Goal: Information Seeking & Learning: Learn about a topic

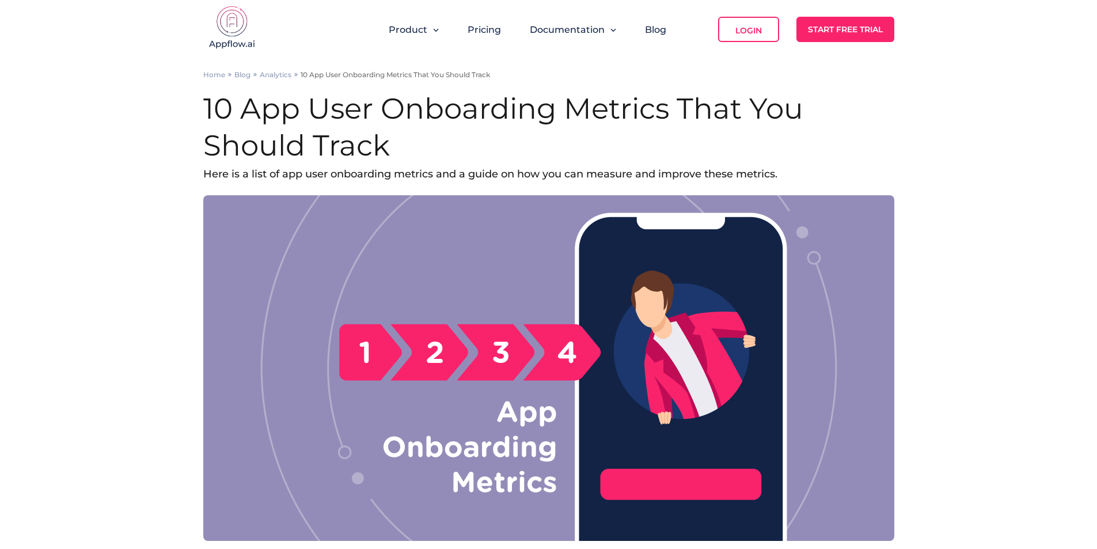
scroll to position [830, 0]
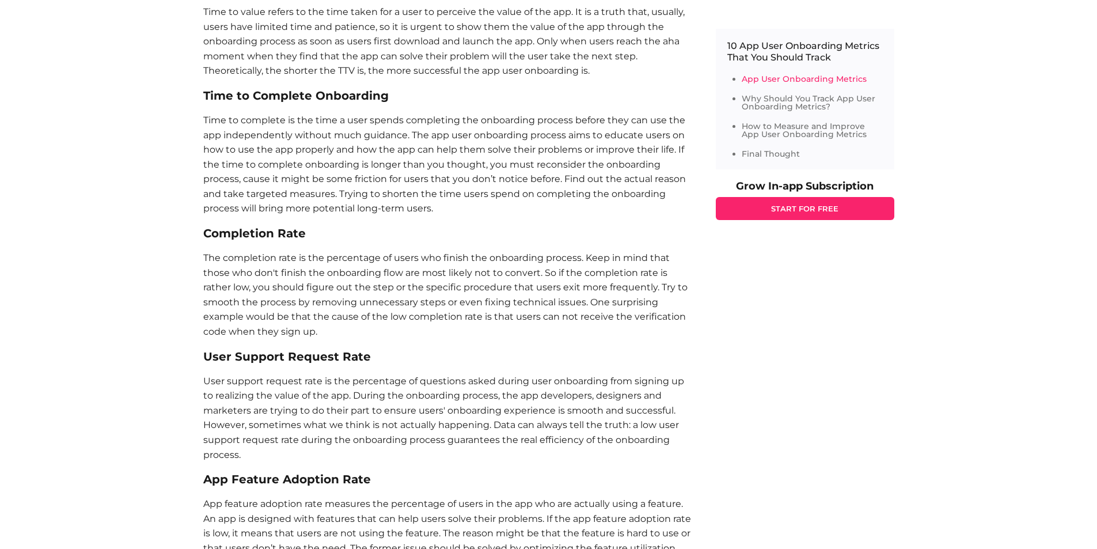
click at [404, 405] on p "User support request rate is the percentage of questions asked during user onbo…" at bounding box center [447, 418] width 489 height 89
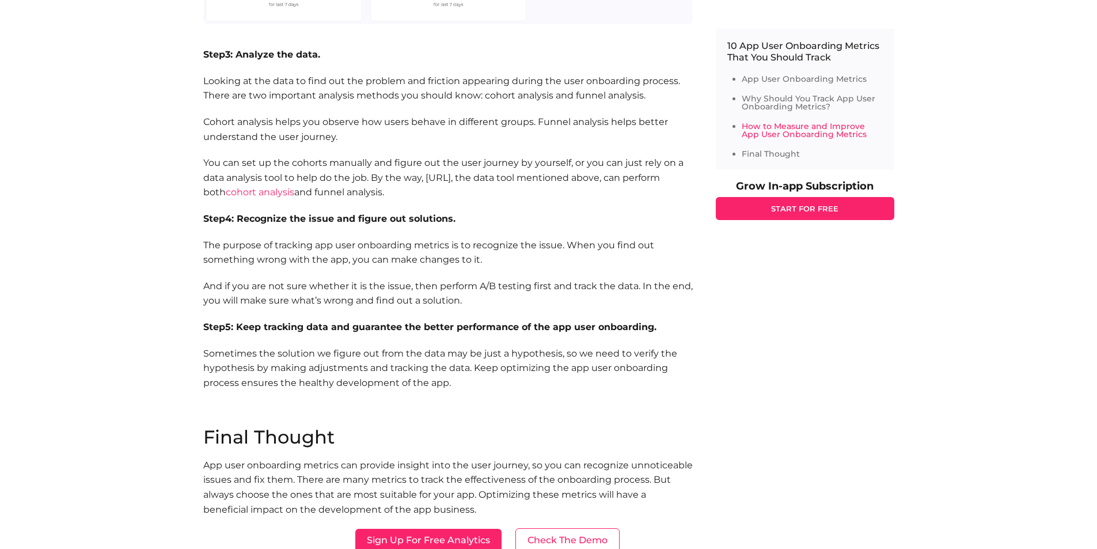
scroll to position [2575, 0]
click at [413, 376] on p "Sometimes the solution we figure out from the data may be just a hypothesis, so…" at bounding box center [447, 369] width 489 height 44
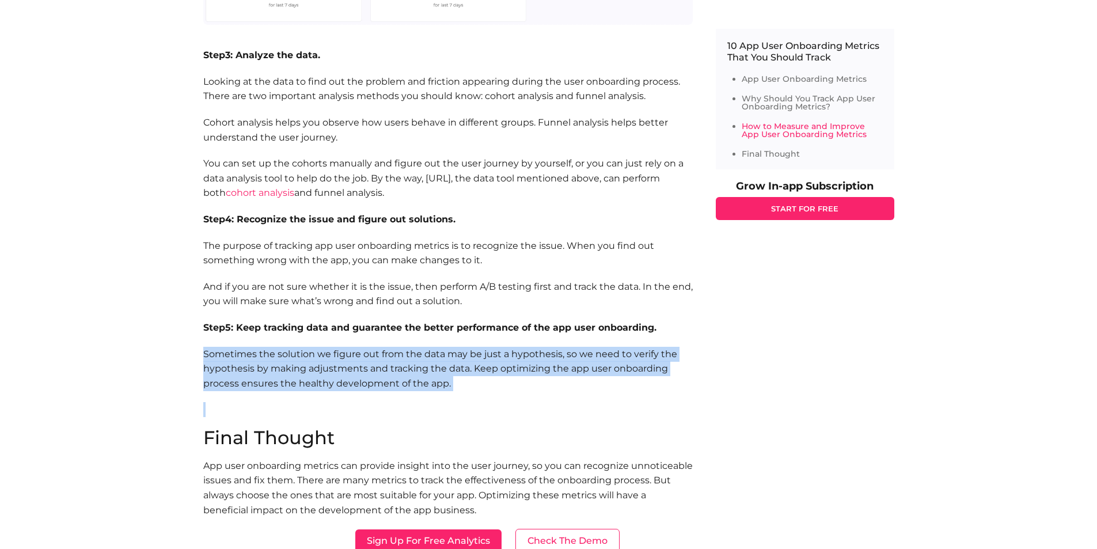
click at [413, 376] on p "Sometimes the solution we figure out from the data may be just a hypothesis, so…" at bounding box center [447, 369] width 489 height 44
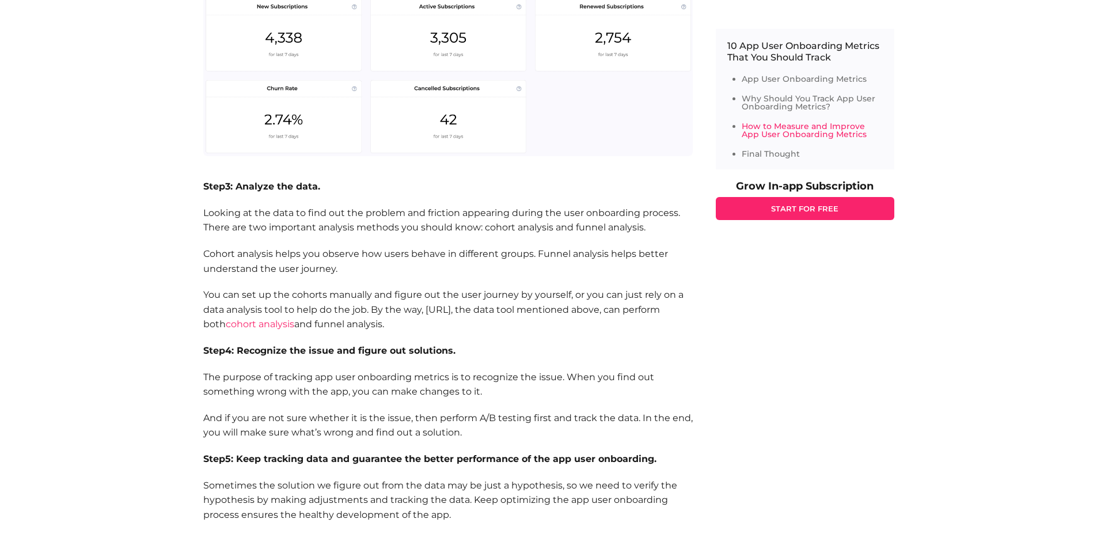
scroll to position [2442, 0]
click at [402, 313] on p "You can set up the cohorts manually and figure out the user journey by yourself…" at bounding box center [447, 310] width 489 height 44
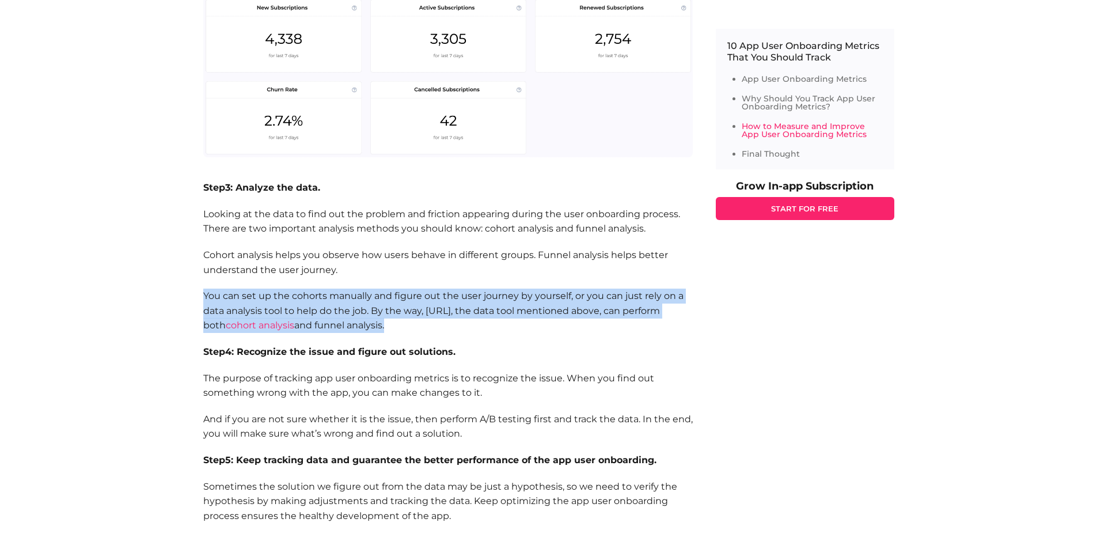
click at [402, 313] on p "You can set up the cohorts manually and figure out the user journey by yourself…" at bounding box center [447, 310] width 489 height 44
click at [379, 321] on p "You can set up the cohorts manually and figure out the user journey by yourself…" at bounding box center [447, 310] width 489 height 44
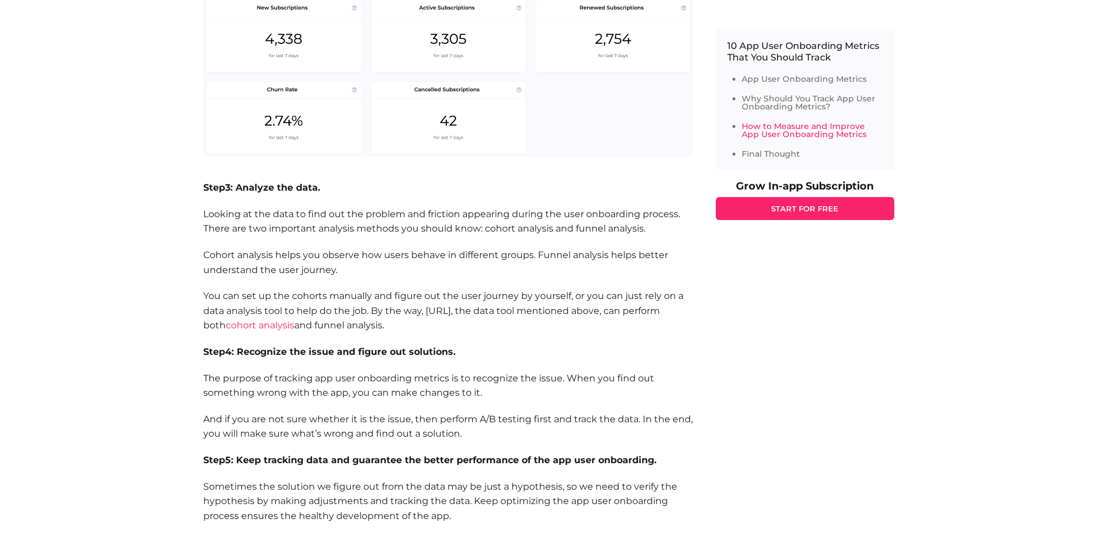
click at [444, 327] on p "You can set up the cohorts manually and figure out the user journey by yourself…" at bounding box center [447, 310] width 489 height 44
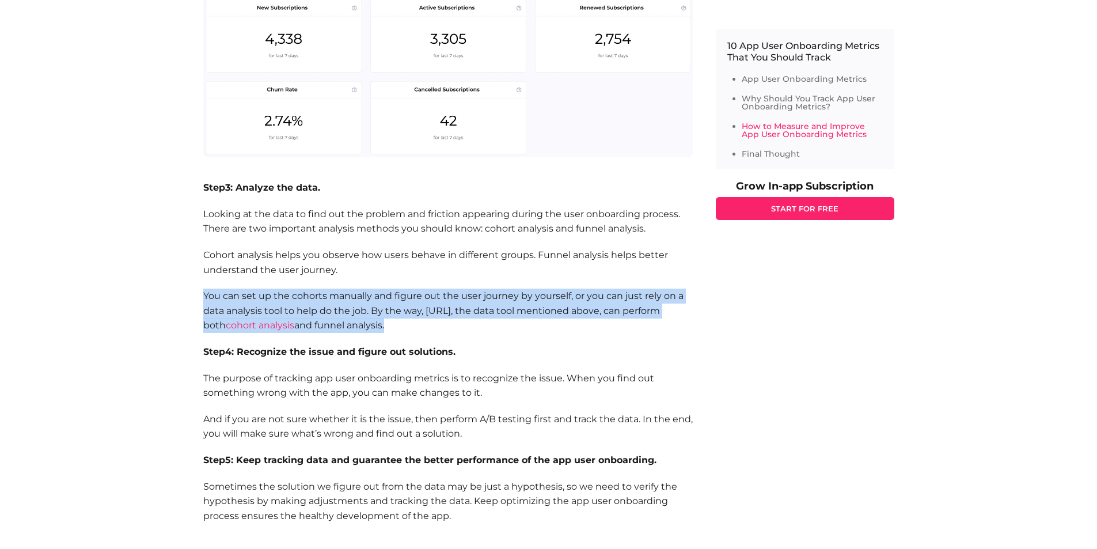
click at [444, 327] on p "You can set up the cohorts manually and figure out the user journey by yourself…" at bounding box center [447, 310] width 489 height 44
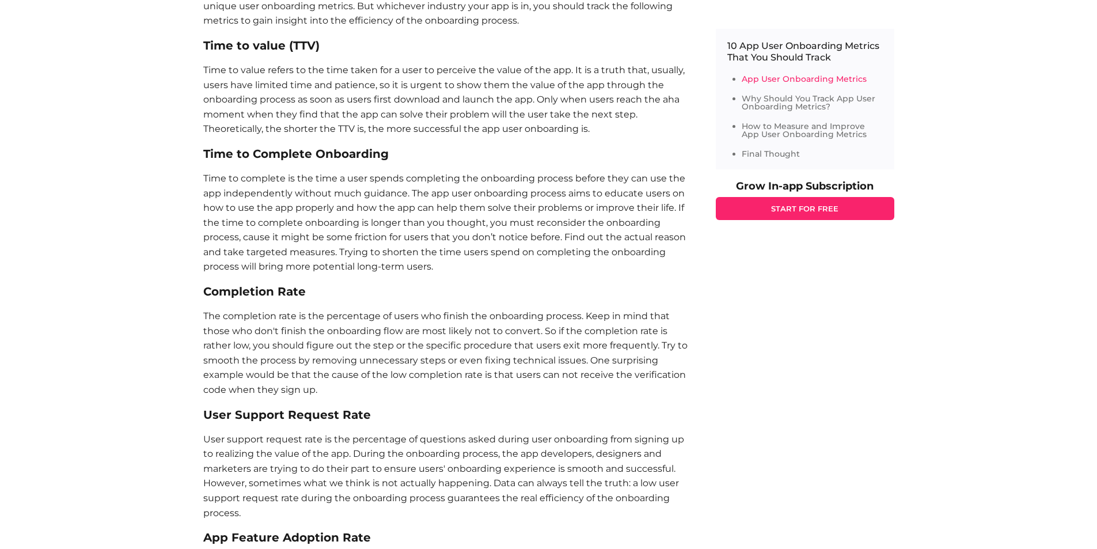
scroll to position [773, 0]
click at [372, 77] on p "Time to value refers to the time taken for a user to perceive the value of the …" at bounding box center [447, 99] width 489 height 74
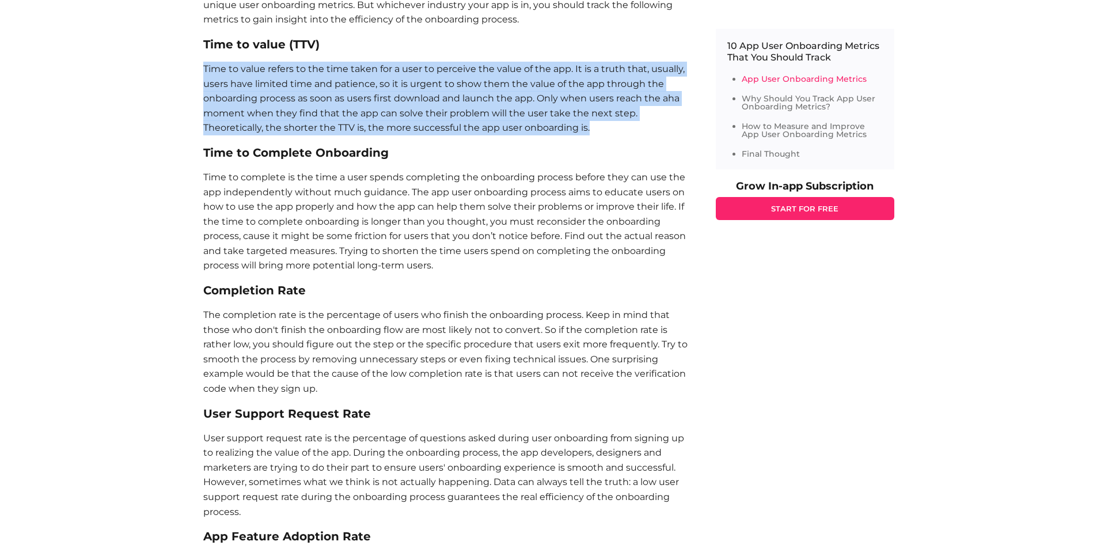
click at [372, 77] on p "Time to value refers to the time taken for a user to perceive the value of the …" at bounding box center [447, 99] width 489 height 74
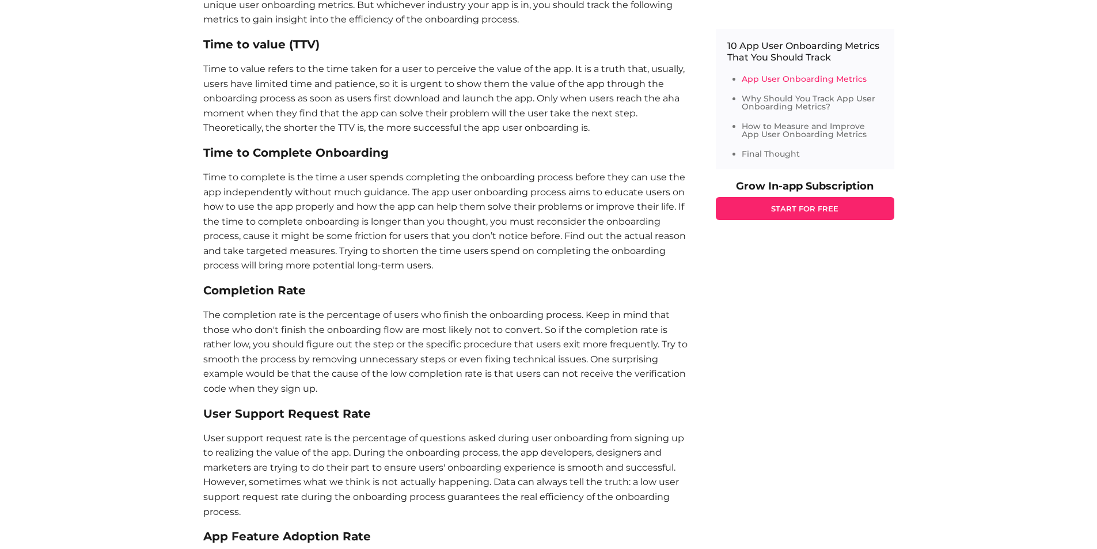
click at [372, 77] on p "Time to value refers to the time taken for a user to perceive the value of the …" at bounding box center [447, 99] width 489 height 74
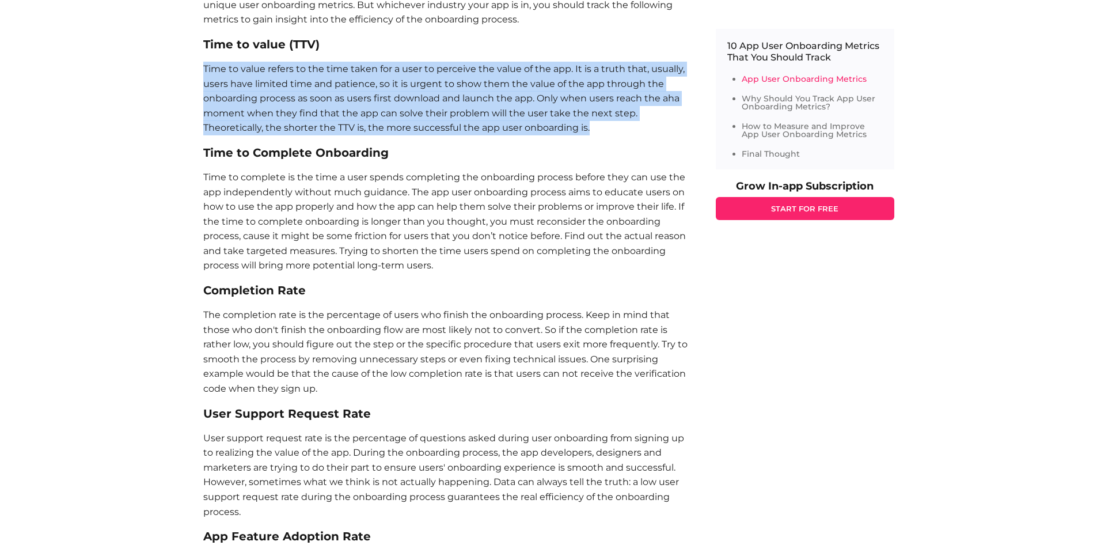
click at [372, 77] on p "Time to value refers to the time taken for a user to perceive the value of the …" at bounding box center [447, 99] width 489 height 74
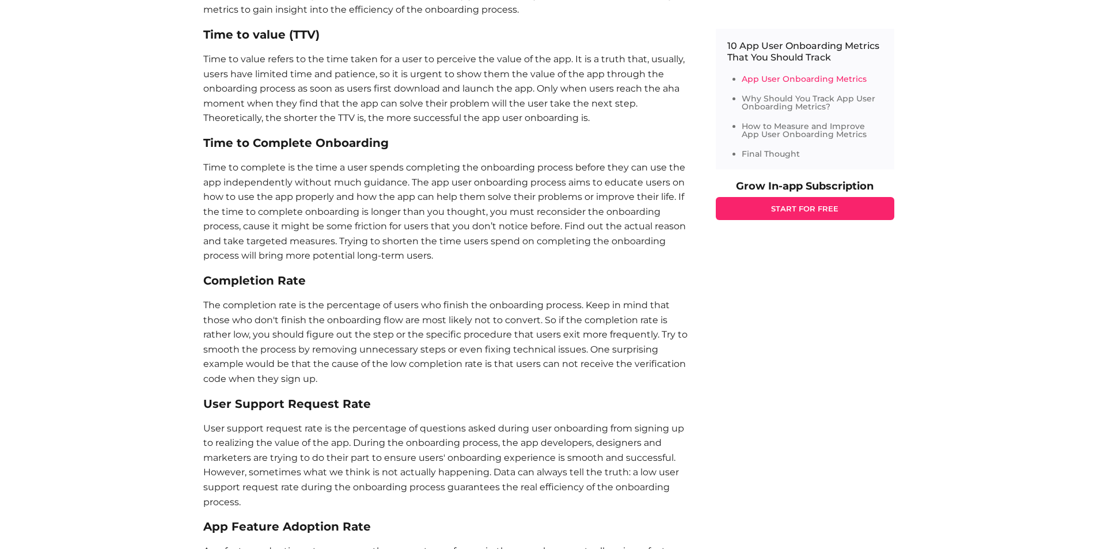
scroll to position [784, 0]
click at [372, 77] on p "Time to value refers to the time taken for a user to perceive the value of the …" at bounding box center [447, 88] width 489 height 74
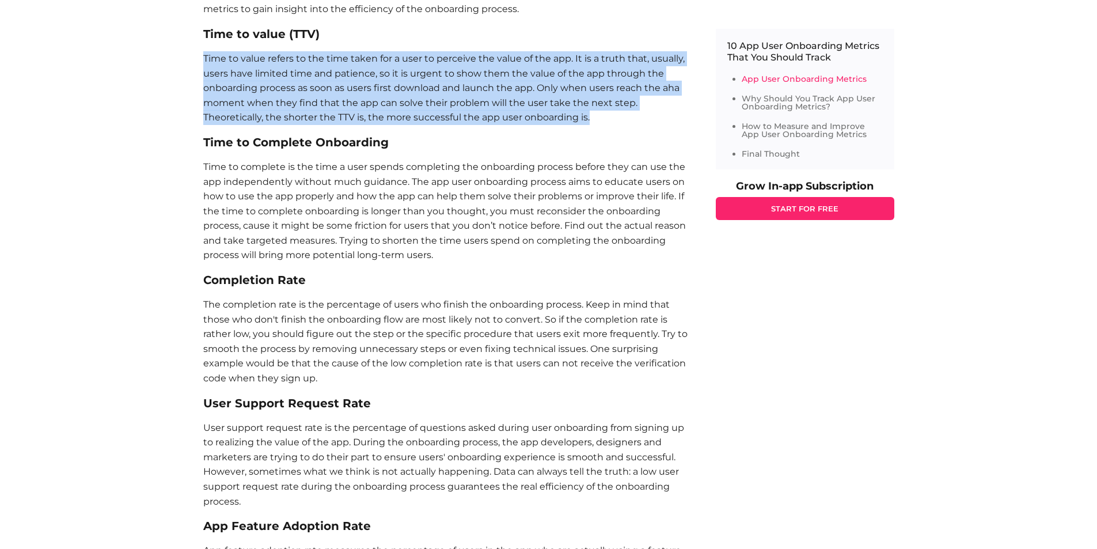
click at [372, 77] on p "Time to value refers to the time taken for a user to perceive the value of the …" at bounding box center [447, 88] width 489 height 74
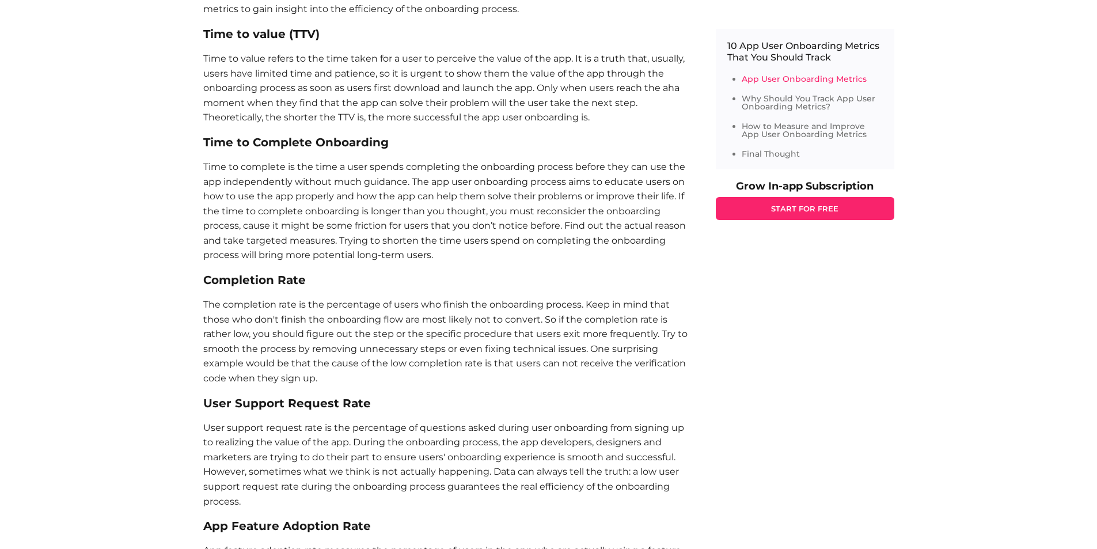
click at [372, 77] on p "Time to value refers to the time taken for a user to perceive the value of the …" at bounding box center [447, 88] width 489 height 74
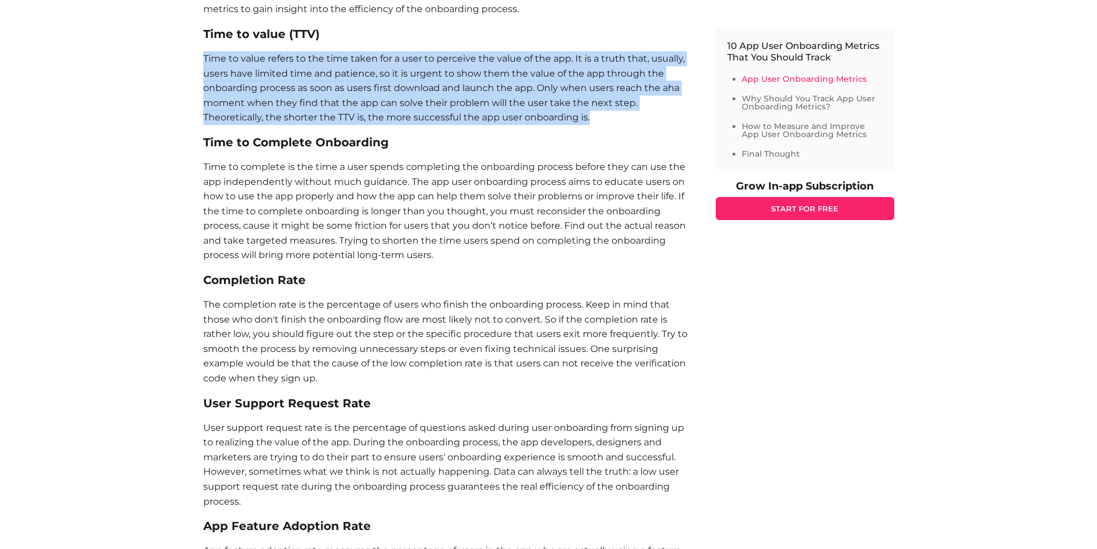
click at [372, 77] on p "Time to value refers to the time taken for a user to perceive the value of the …" at bounding box center [447, 88] width 489 height 74
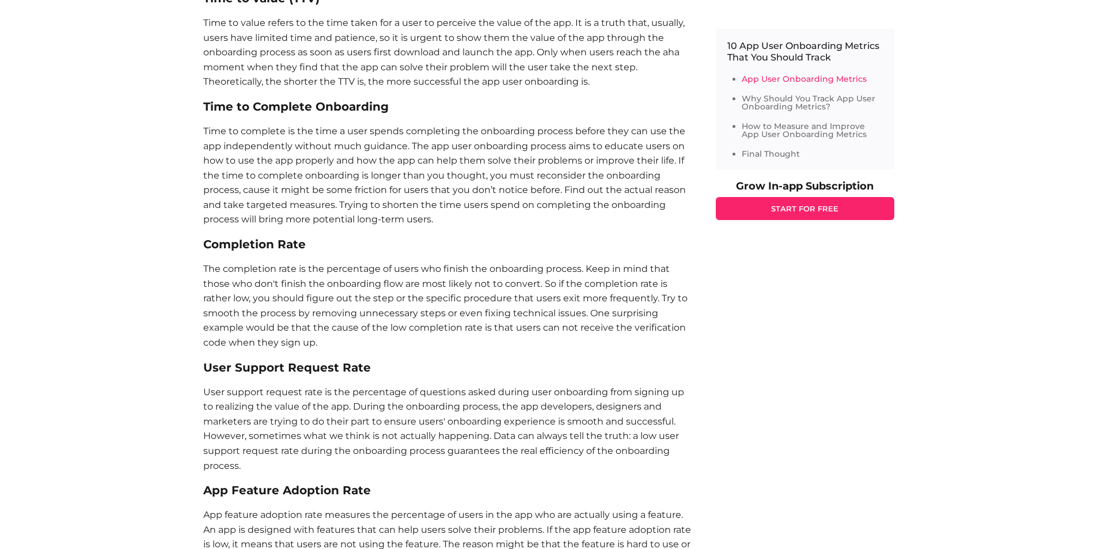
scroll to position [820, 0]
click at [372, 77] on p "Time to value refers to the time taken for a user to perceive the value of the …" at bounding box center [447, 52] width 489 height 74
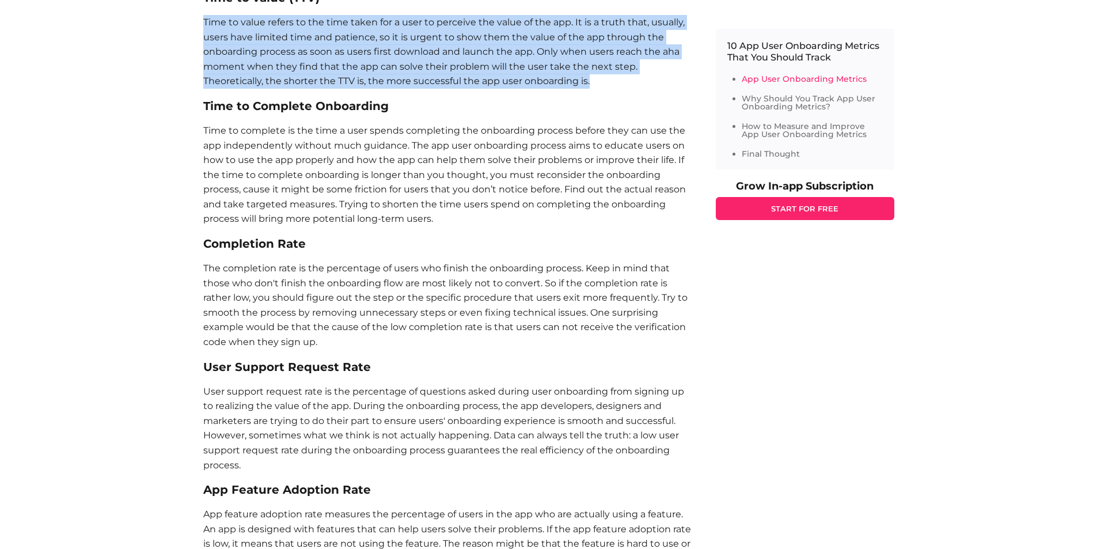
click at [372, 77] on p "Time to value refers to the time taken for a user to perceive the value of the …" at bounding box center [447, 52] width 489 height 74
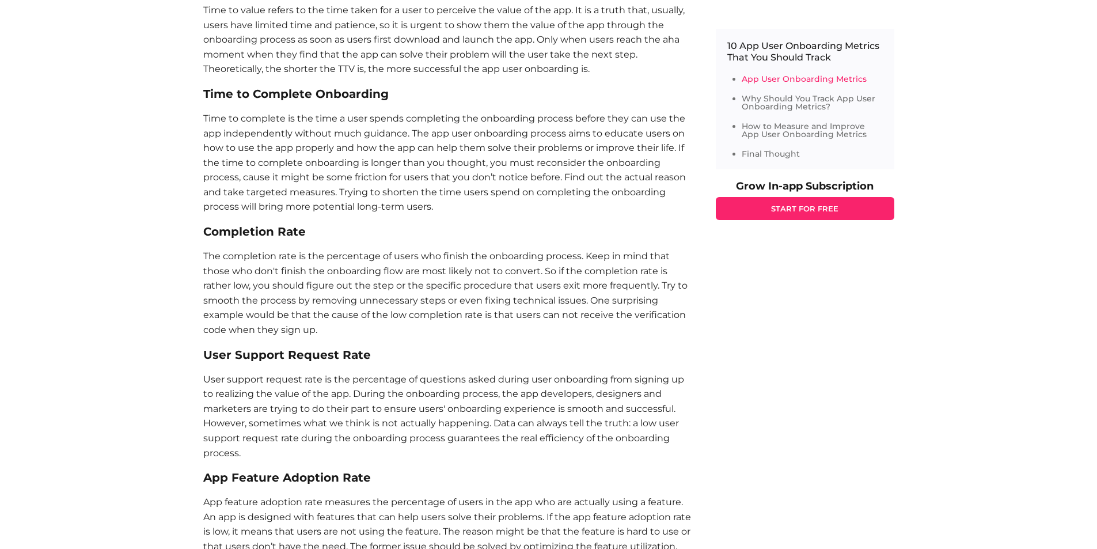
scroll to position [831, 0]
click at [372, 77] on section "App User Onboarding Metrics Depending on the app company’s goal and the field t…" at bounding box center [447, 466] width 489 height 1142
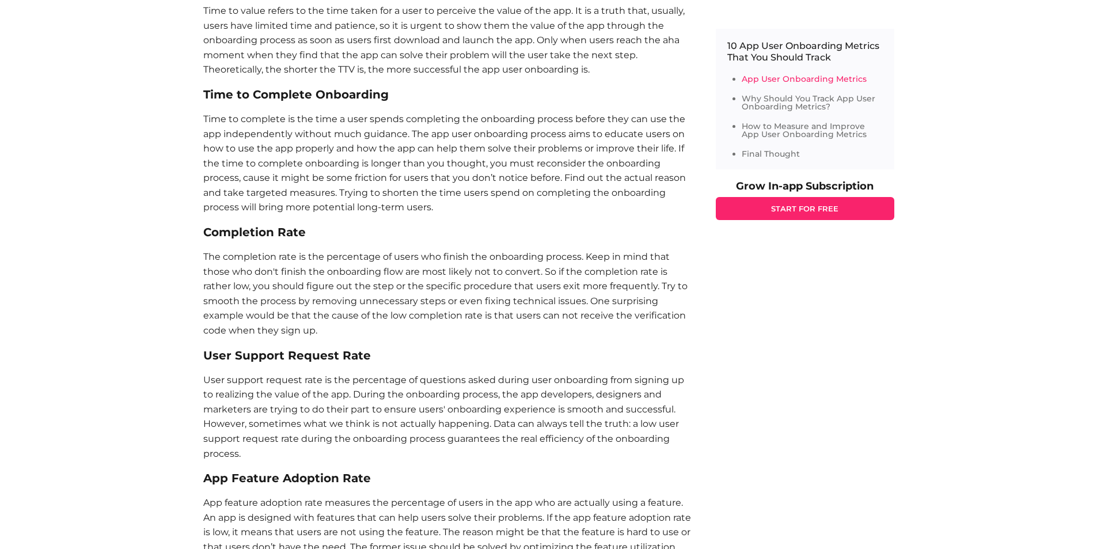
click at [368, 136] on p "Time to complete is the time a user spends completing the onboarding process be…" at bounding box center [447, 163] width 489 height 103
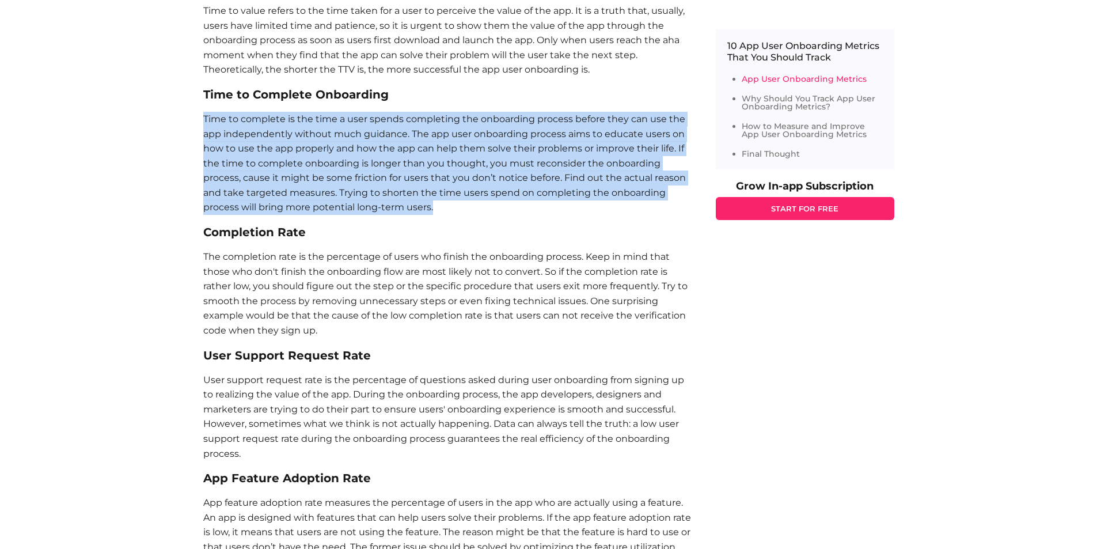
click at [368, 136] on p "Time to complete is the time a user spends completing the onboarding process be…" at bounding box center [447, 163] width 489 height 103
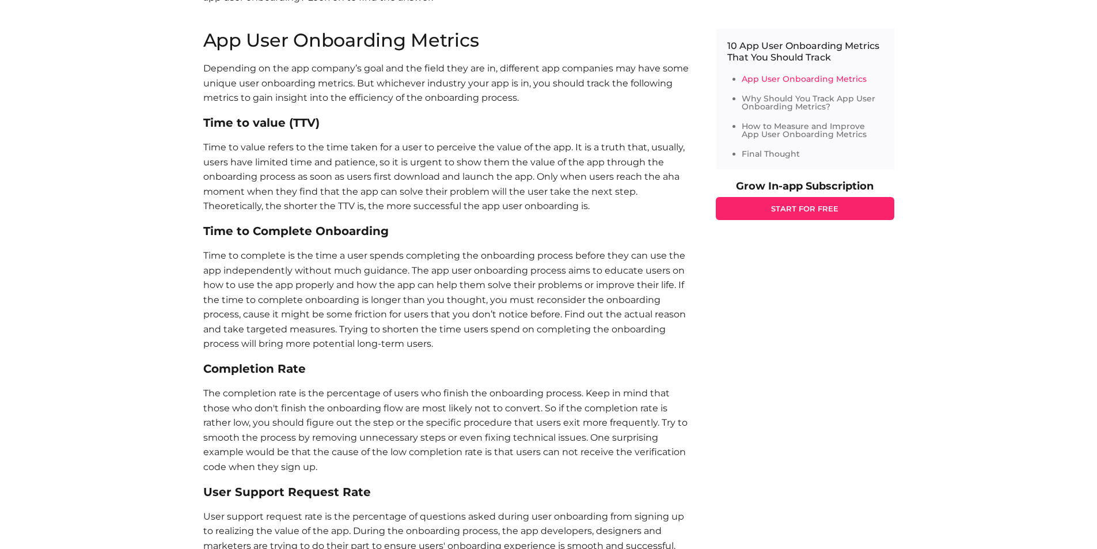
scroll to position [694, 0]
click at [371, 204] on p "Time to value refers to the time taken for a user to perceive the value of the …" at bounding box center [447, 177] width 489 height 74
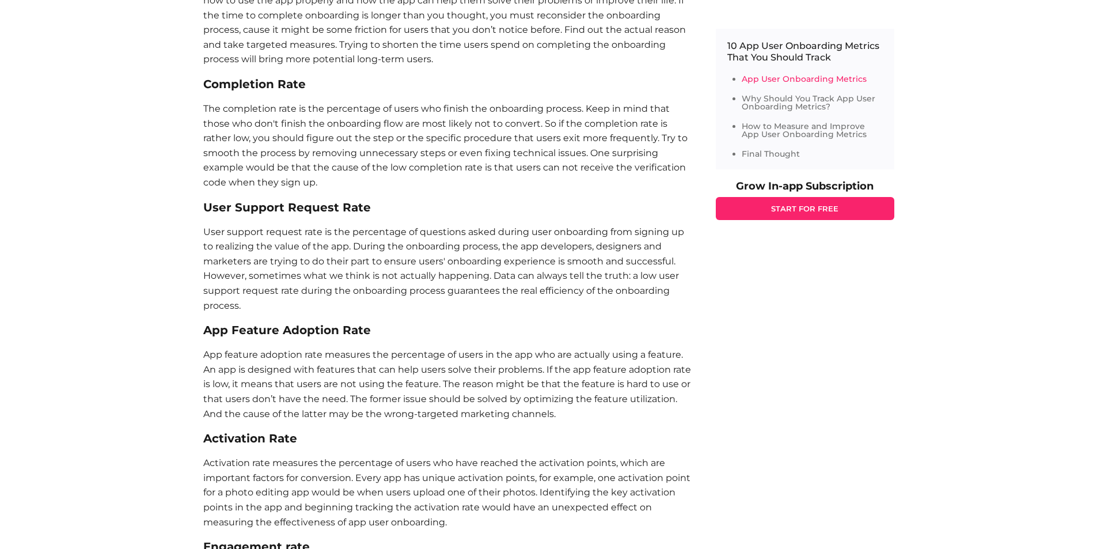
scroll to position [977, 0]
click at [371, 204] on h3 "User Support Request Rate" at bounding box center [447, 210] width 489 height 12
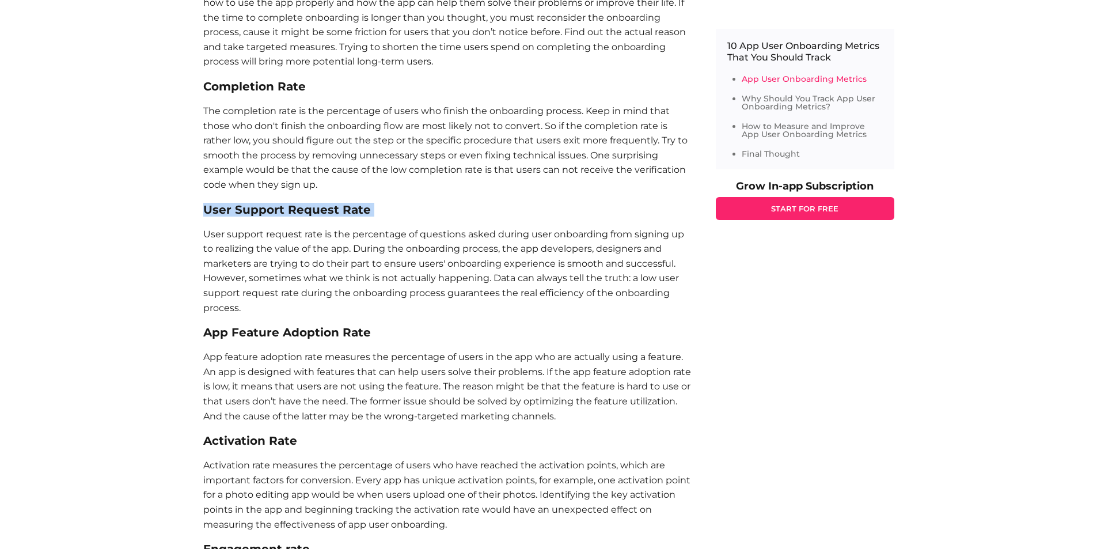
click at [371, 204] on h3 "User Support Request Rate" at bounding box center [447, 210] width 489 height 12
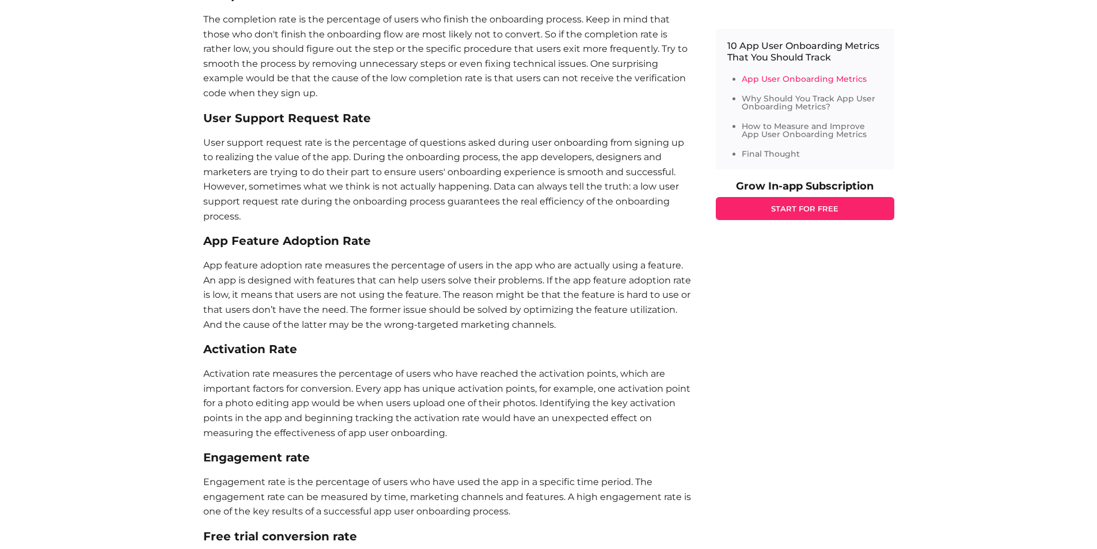
scroll to position [1070, 0]
click at [417, 60] on p "The completion rate is the percentage of users who finish the onboarding proces…" at bounding box center [447, 55] width 489 height 89
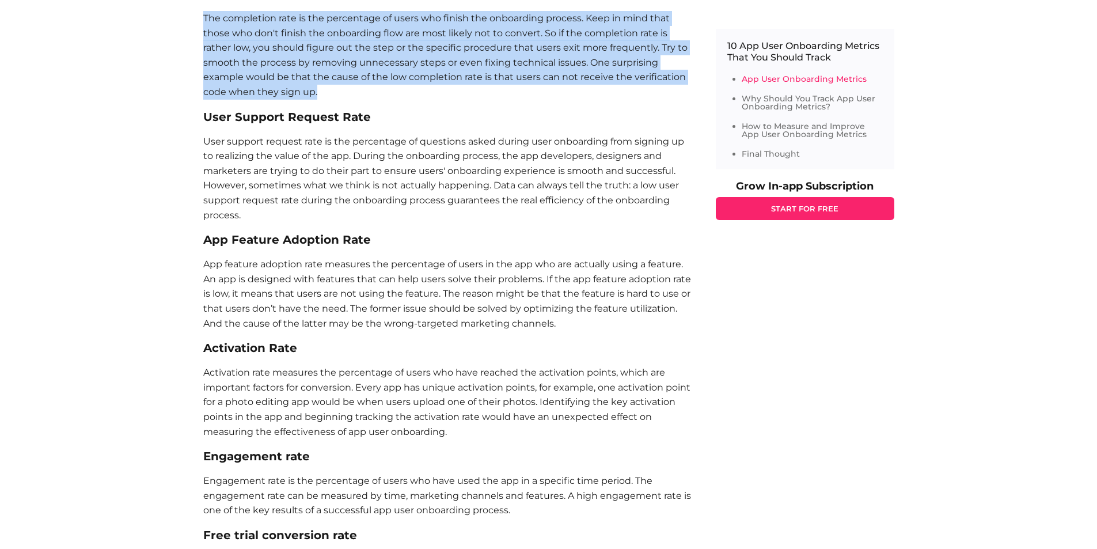
click at [417, 60] on p "The completion rate is the percentage of users who finish the onboarding proces…" at bounding box center [447, 55] width 489 height 89
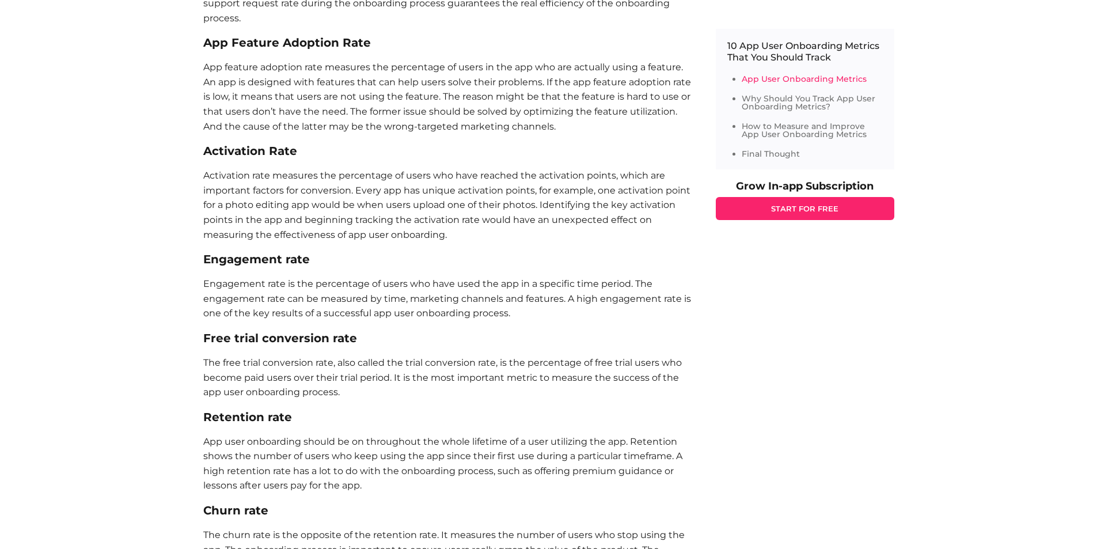
scroll to position [1267, 0]
click at [417, 60] on p "App feature adoption rate measures the percentage of users in the app who are a…" at bounding box center [447, 96] width 489 height 74
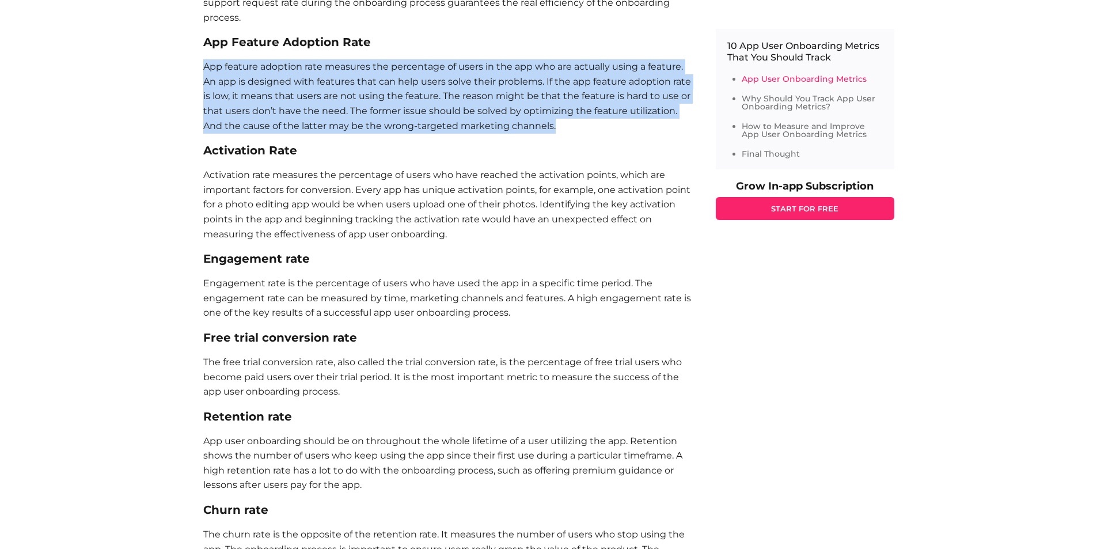
click at [417, 60] on p "App feature adoption rate measures the percentage of users in the app who are a…" at bounding box center [447, 96] width 489 height 74
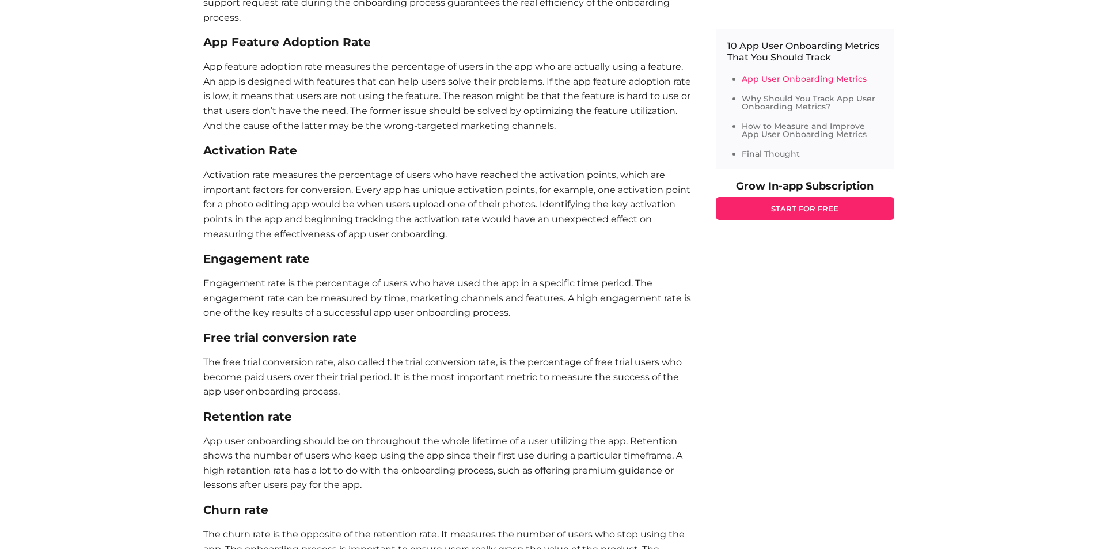
click at [495, 138] on section "App User Onboarding Metrics Depending on the app company’s goal and the field t…" at bounding box center [447, 30] width 489 height 1142
click at [385, 88] on p "App feature adoption rate measures the percentage of users in the app who are a…" at bounding box center [447, 96] width 489 height 74
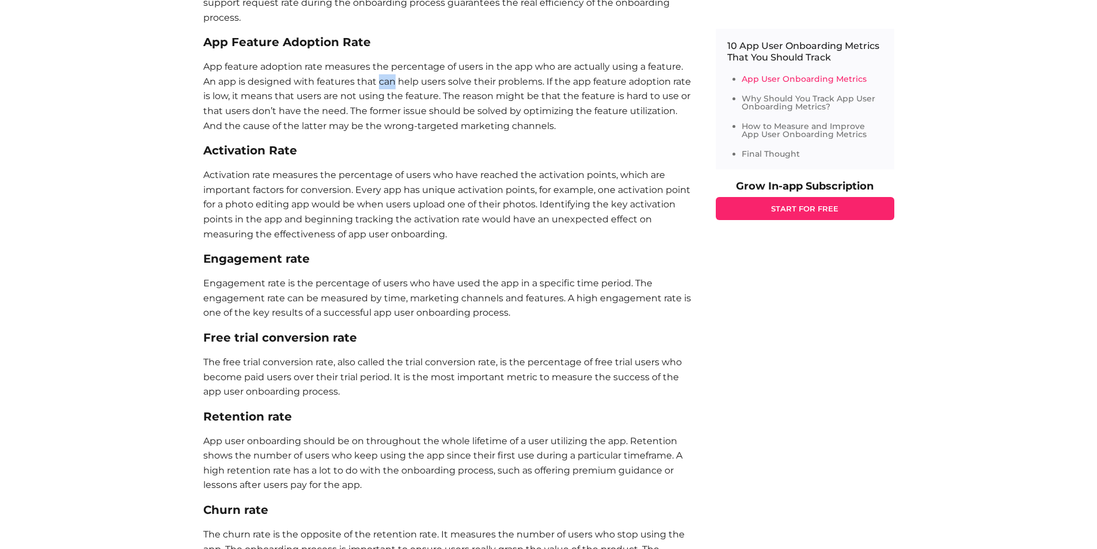
click at [385, 88] on p "App feature adoption rate measures the percentage of users in the app who are a…" at bounding box center [447, 96] width 489 height 74
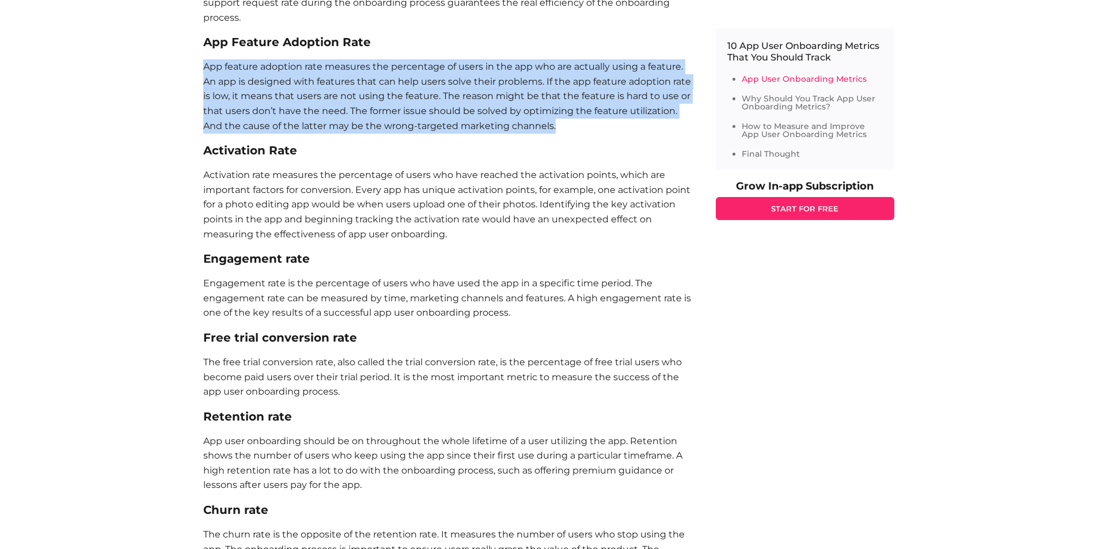
click at [385, 88] on p "App feature adoption rate measures the percentage of users in the app who are a…" at bounding box center [447, 96] width 489 height 74
click at [321, 86] on p "App feature adoption rate measures the percentage of users in the app who are a…" at bounding box center [447, 96] width 489 height 74
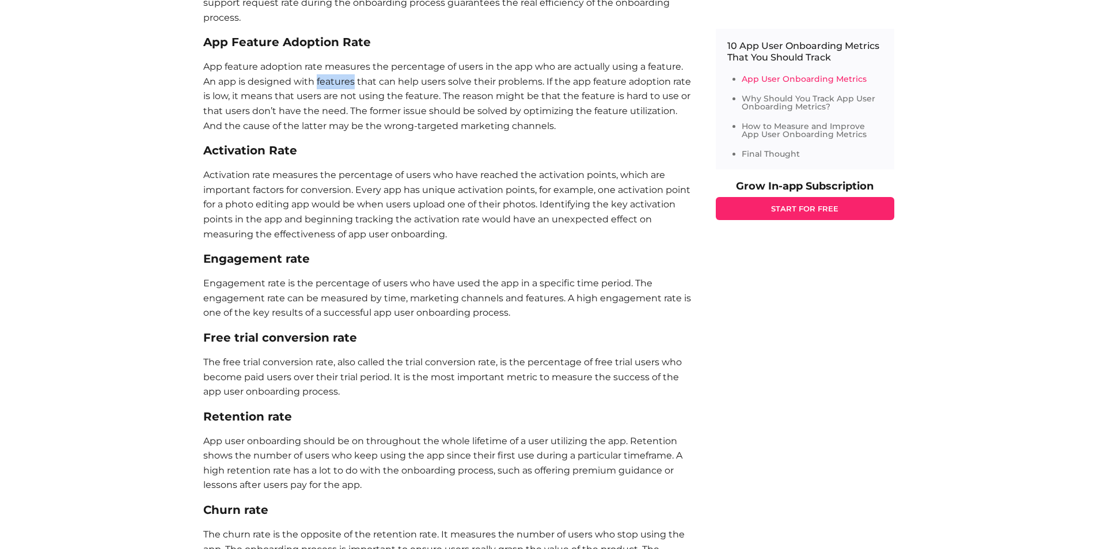
click at [321, 86] on p "App feature adoption rate measures the percentage of users in the app who are a…" at bounding box center [447, 96] width 489 height 74
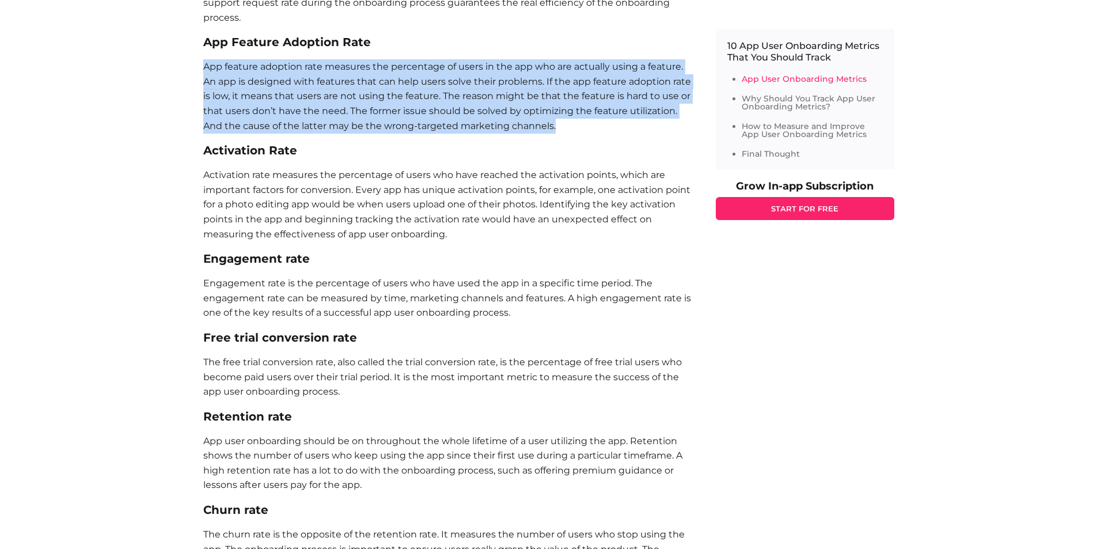
click at [321, 86] on p "App feature adoption rate measures the percentage of users in the app who are a…" at bounding box center [447, 96] width 489 height 74
click at [484, 92] on p "App feature adoption rate measures the percentage of users in the app who are a…" at bounding box center [447, 96] width 489 height 74
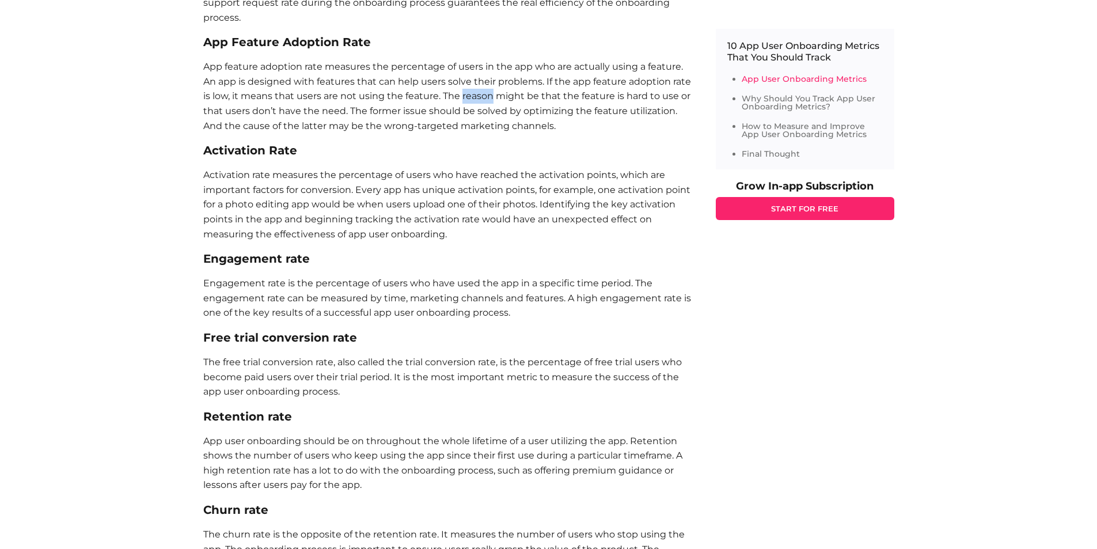
click at [484, 92] on p "App feature adoption rate measures the percentage of users in the app who are a…" at bounding box center [447, 96] width 489 height 74
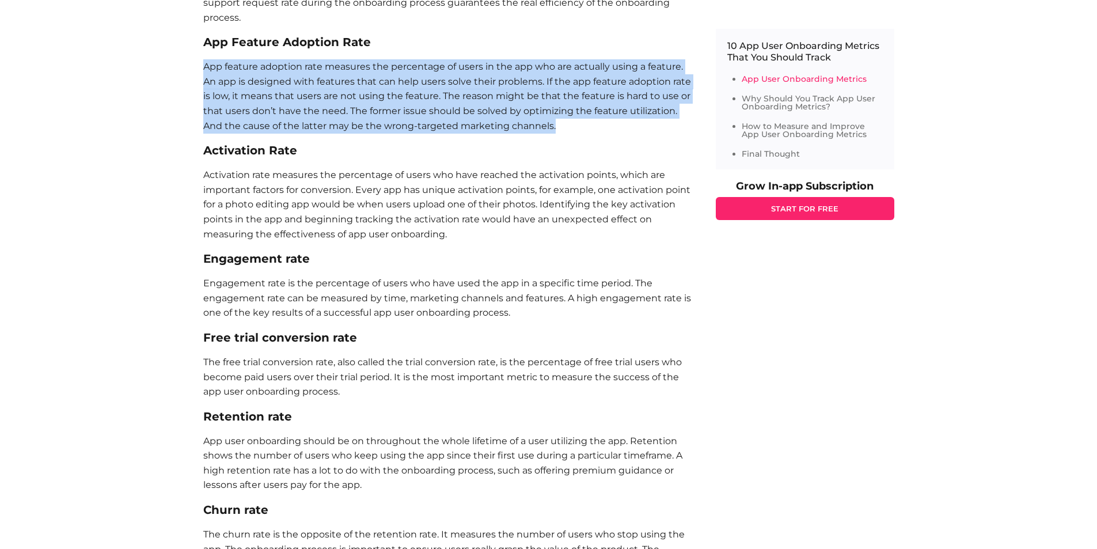
click at [484, 92] on p "App feature adoption rate measures the percentage of users in the app who are a…" at bounding box center [447, 96] width 489 height 74
click at [603, 97] on p "App feature adoption rate measures the percentage of users in the app who are a…" at bounding box center [447, 96] width 489 height 74
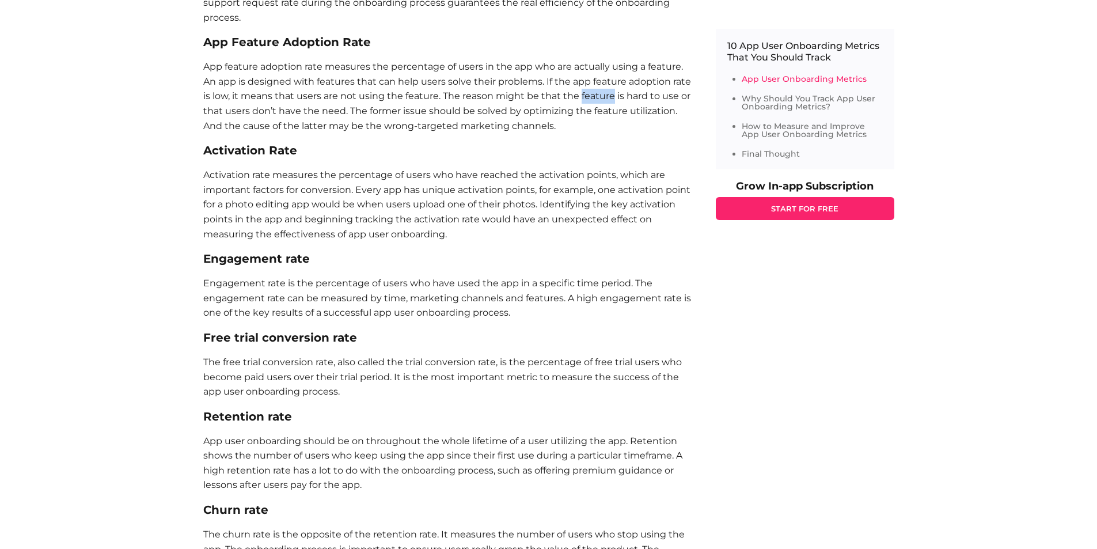
click at [603, 97] on p "App feature adoption rate measures the percentage of users in the app who are a…" at bounding box center [447, 96] width 489 height 74
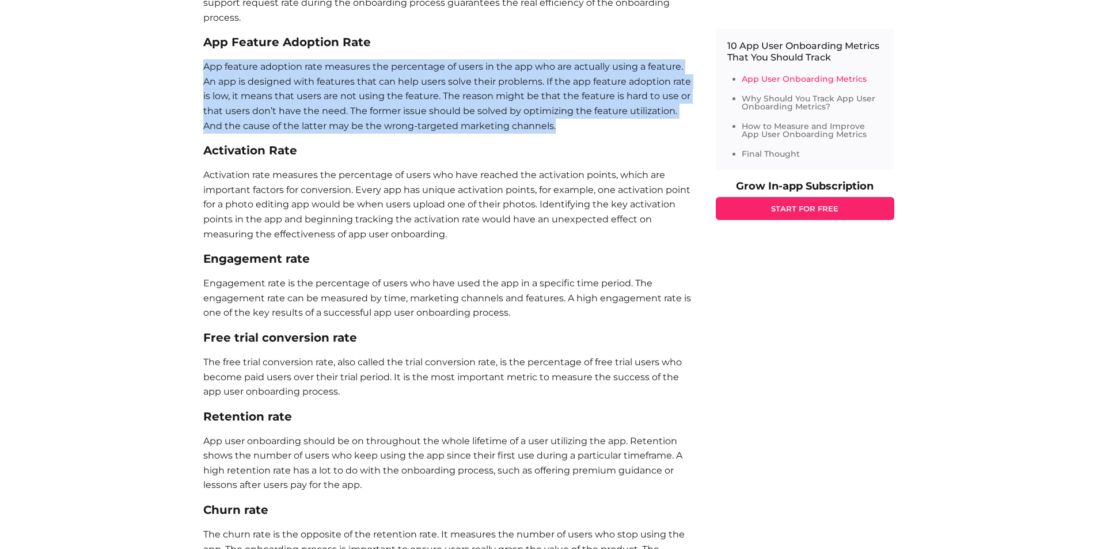
click at [603, 97] on p "App feature adoption rate measures the percentage of users in the app who are a…" at bounding box center [447, 96] width 489 height 74
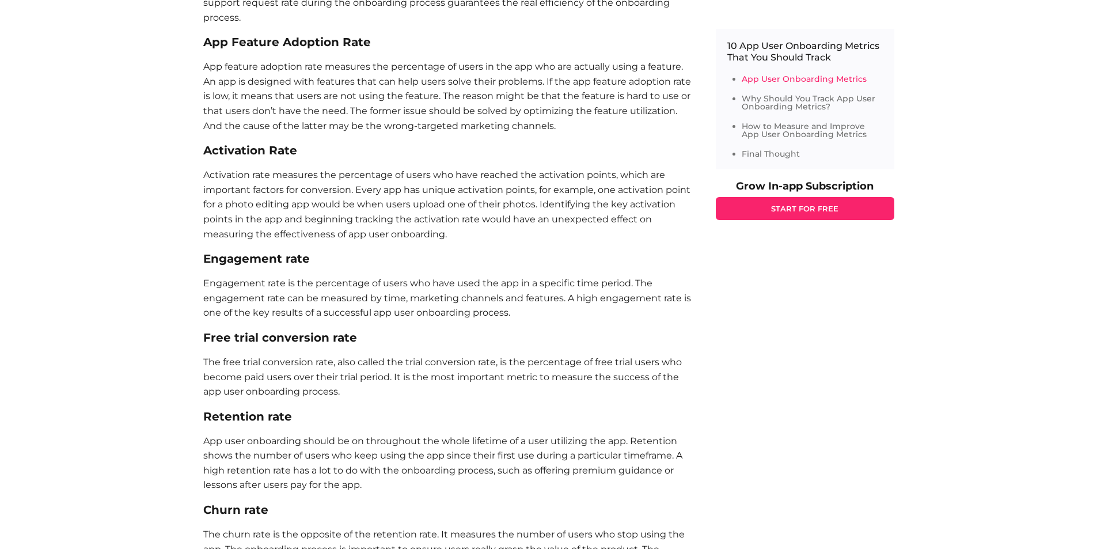
click at [357, 215] on p "Activation rate measures the percentage of users who have reached the activatio…" at bounding box center [447, 205] width 489 height 74
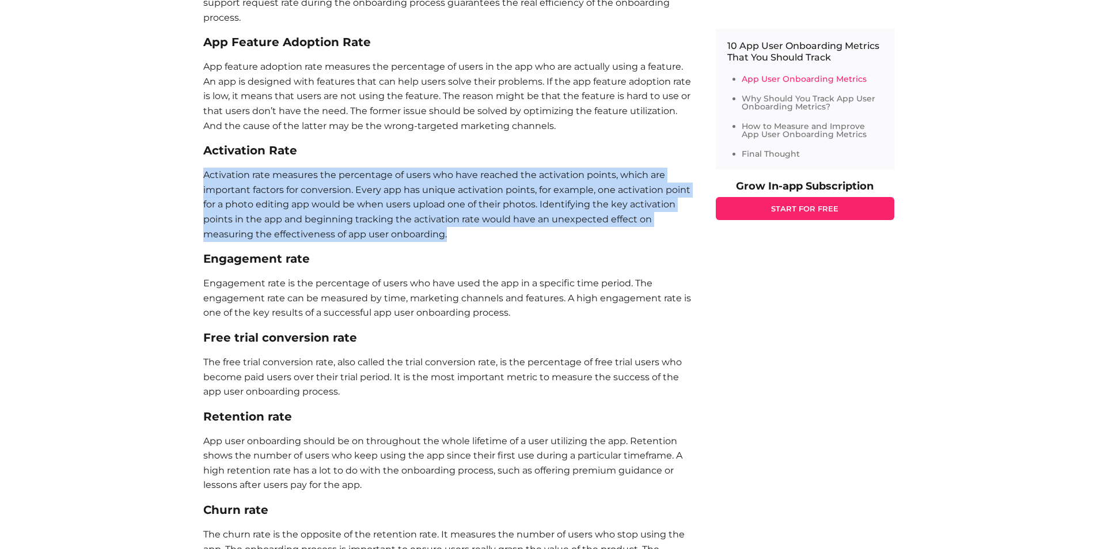
click at [357, 215] on p "Activation rate measures the percentage of users who have reached the activatio…" at bounding box center [447, 205] width 489 height 74
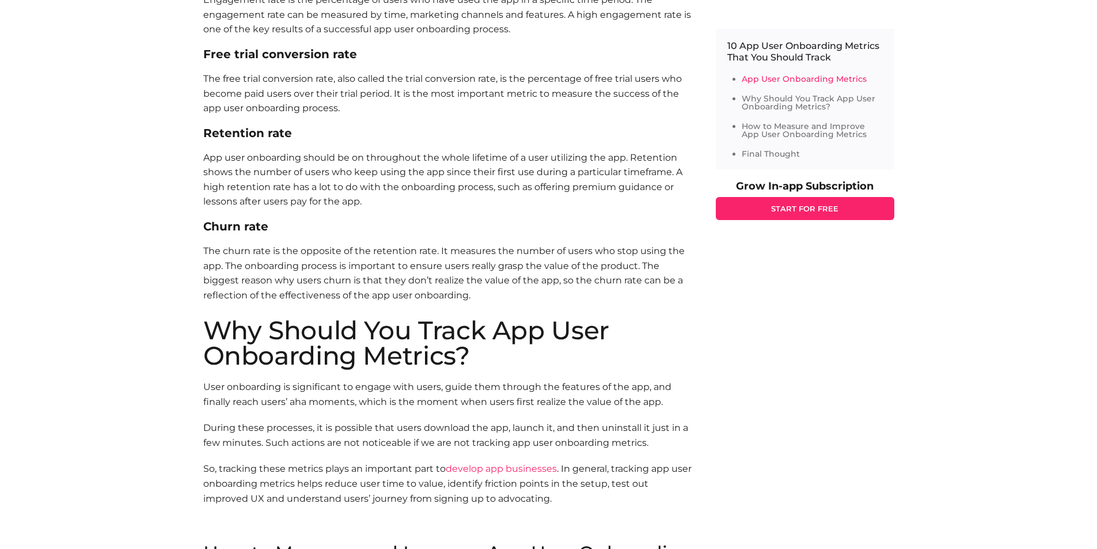
scroll to position [1551, 0]
click at [383, 160] on p "App user onboarding should be on throughout the whole lifetime of a user utiliz…" at bounding box center [447, 179] width 489 height 59
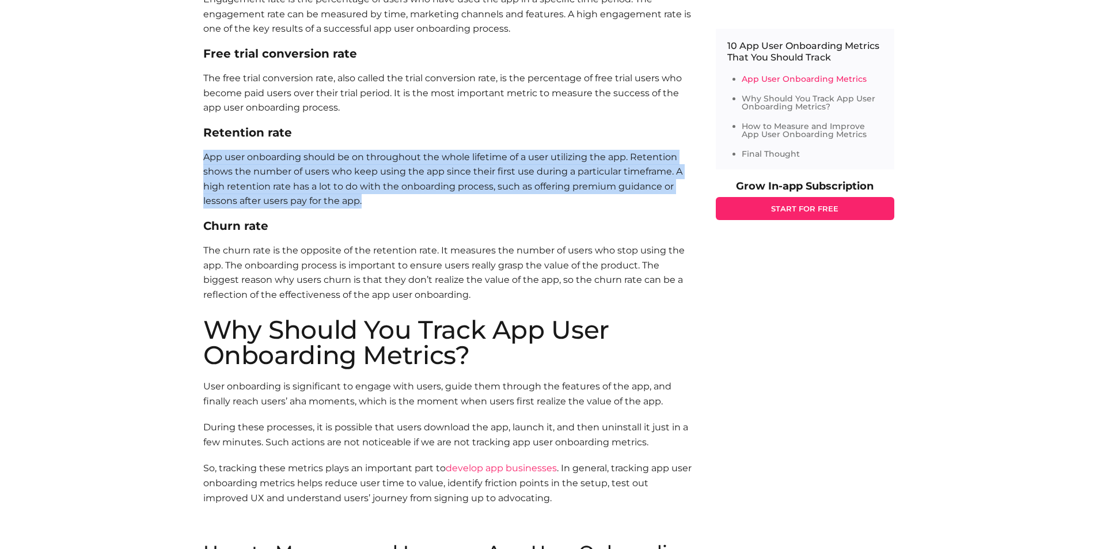
click at [383, 160] on p "App user onboarding should be on throughout the whole lifetime of a user utiliz…" at bounding box center [447, 179] width 489 height 59
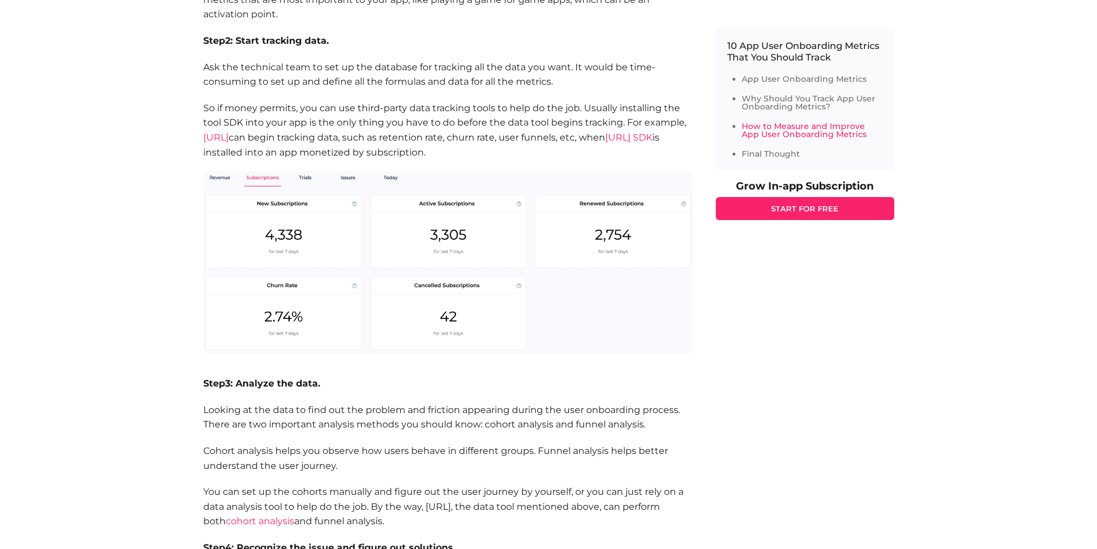
scroll to position [2225, 0]
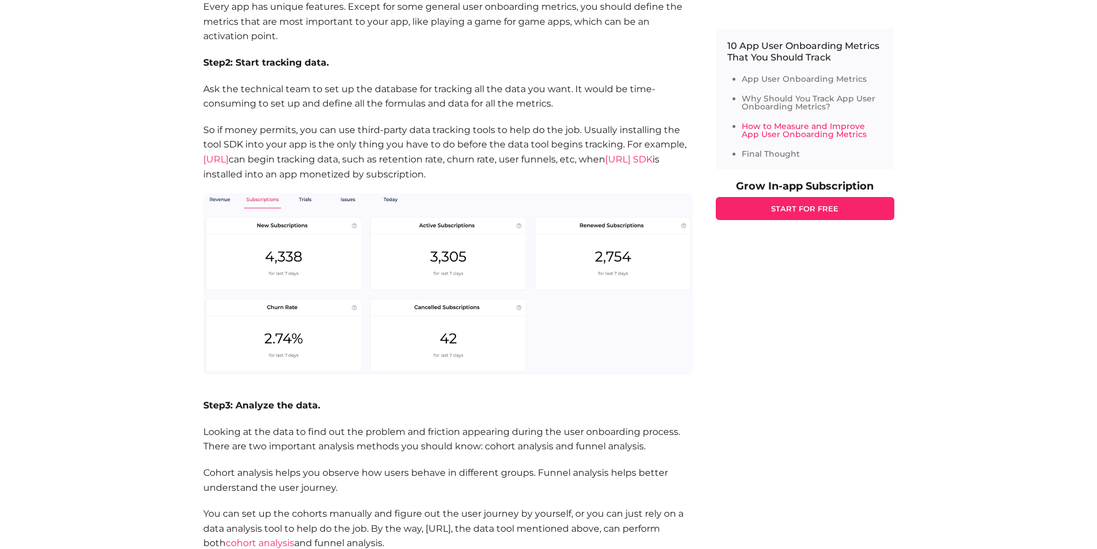
click at [465, 181] on p "So if money permits, you can use third-party data tracking tools to help do the…" at bounding box center [447, 152] width 489 height 59
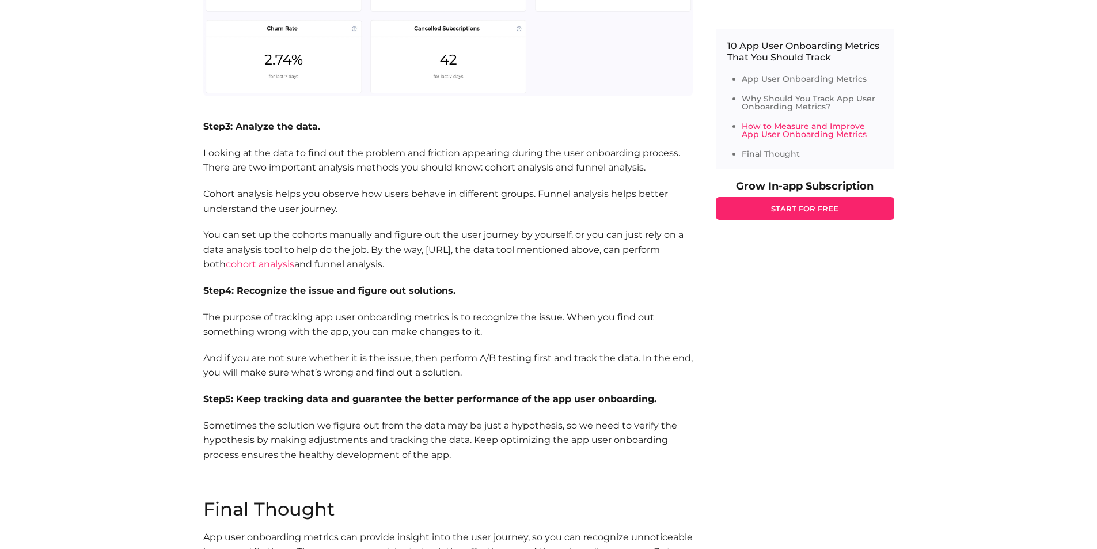
scroll to position [2504, 0]
click at [465, 181] on section "How to Measure and Improve App User Onboarding Metrics There are so many metric…" at bounding box center [447, 39] width 489 height 898
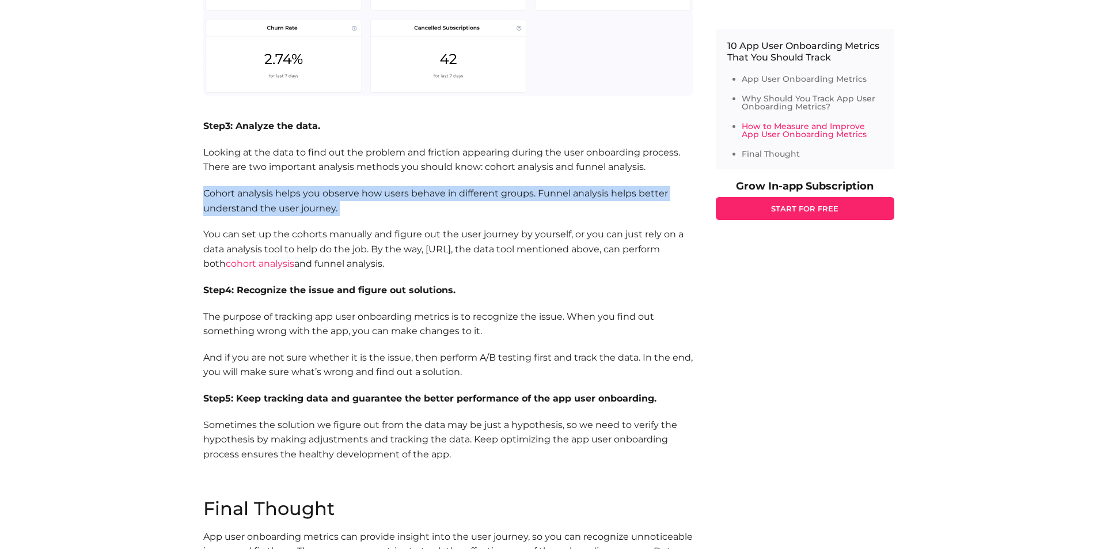
click at [465, 181] on section "How to Measure and Improve App User Onboarding Metrics There are so many metric…" at bounding box center [447, 39] width 489 height 898
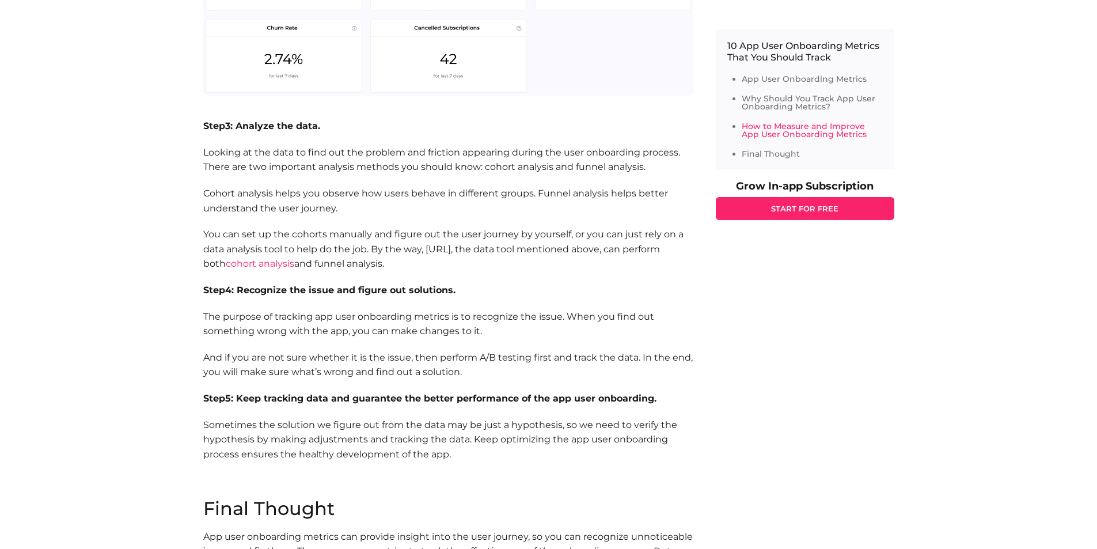
click at [465, 181] on section "How to Measure and Improve App User Onboarding Metrics There are so many metric…" at bounding box center [447, 39] width 489 height 898
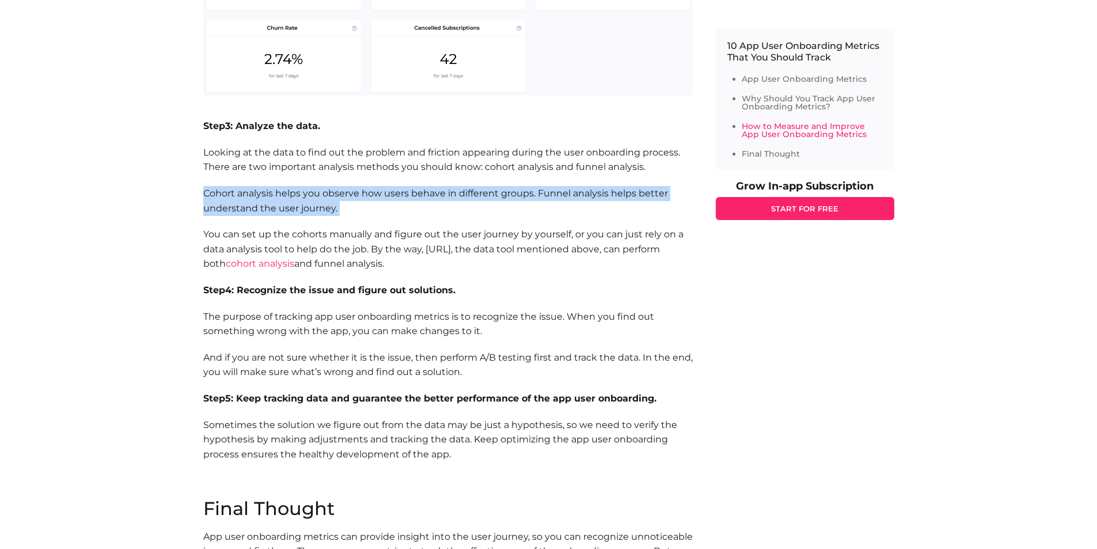
click at [465, 181] on section "How to Measure and Improve App User Onboarding Metrics There are so many metric…" at bounding box center [447, 39] width 489 height 898
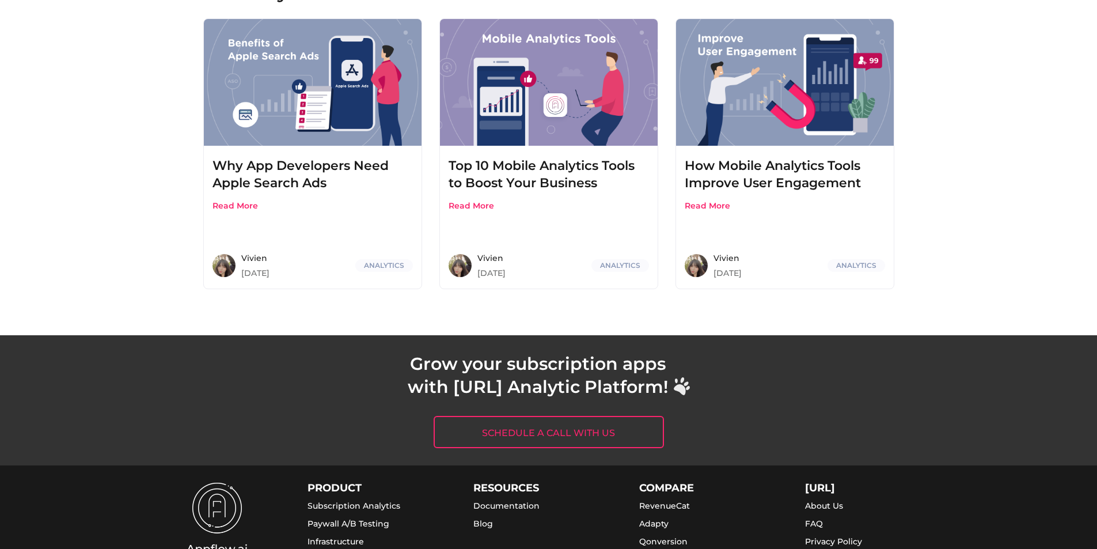
scroll to position [3279, 0]
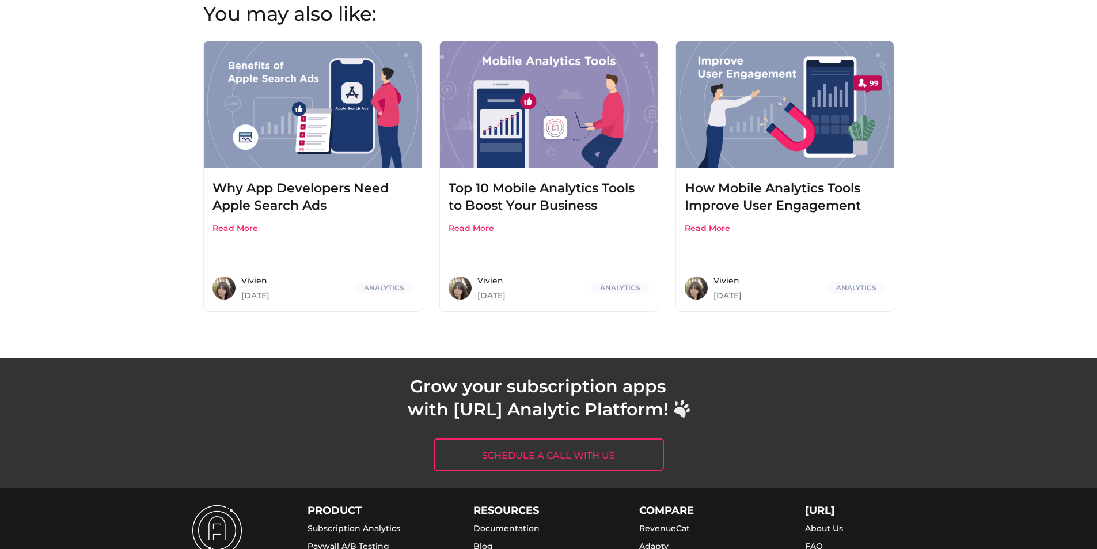
scroll to position [2651, 0]
